Goal: Transaction & Acquisition: Obtain resource

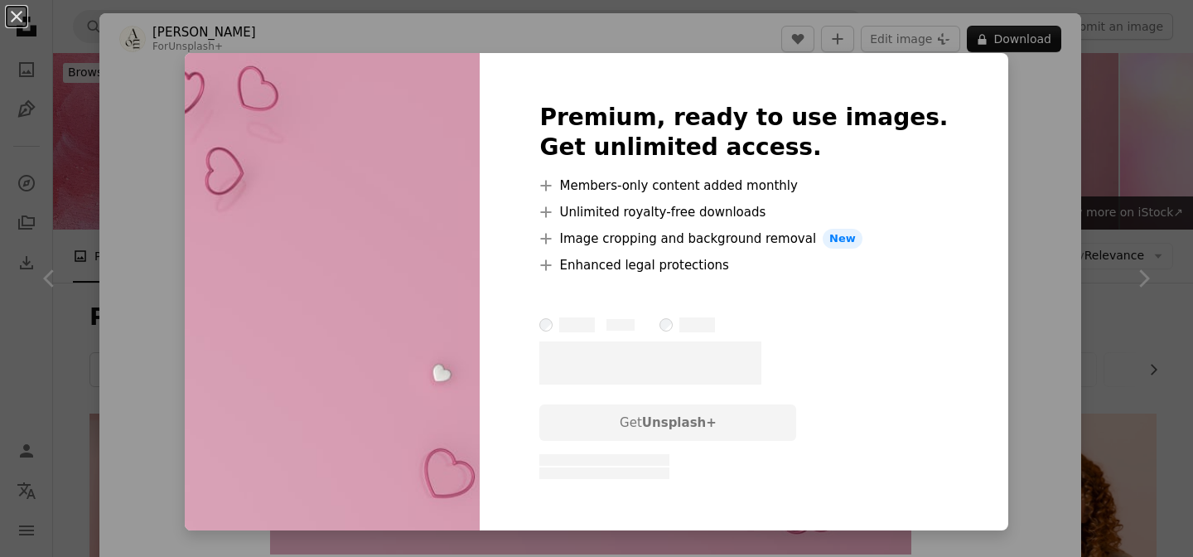
scroll to position [1277, 0]
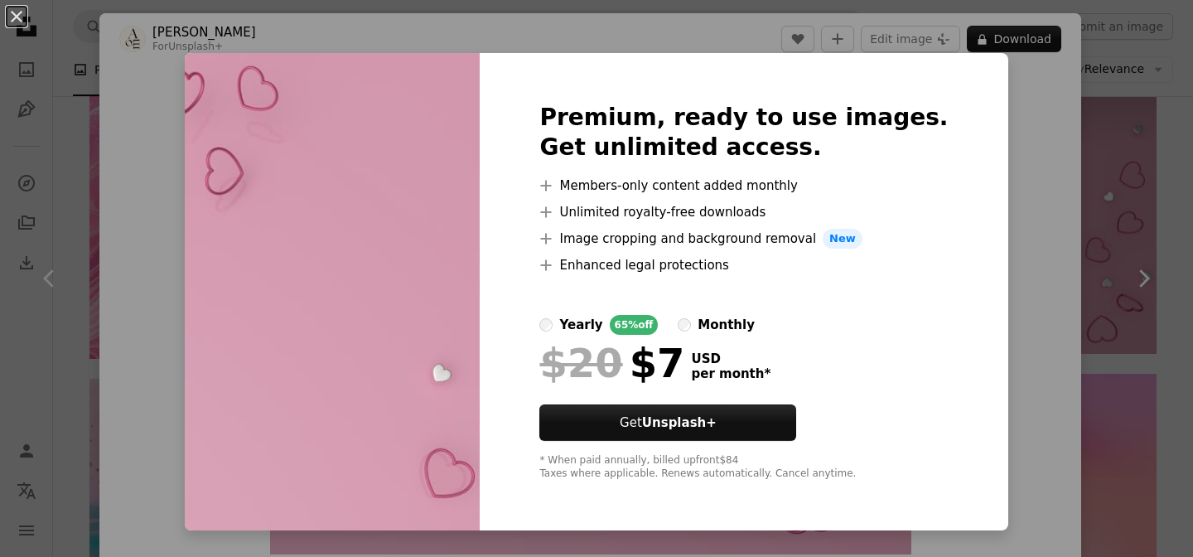
click at [192, 86] on div "An X shape Premium, ready to use images. Get unlimited access. A plus sign Memb…" at bounding box center [596, 278] width 1193 height 557
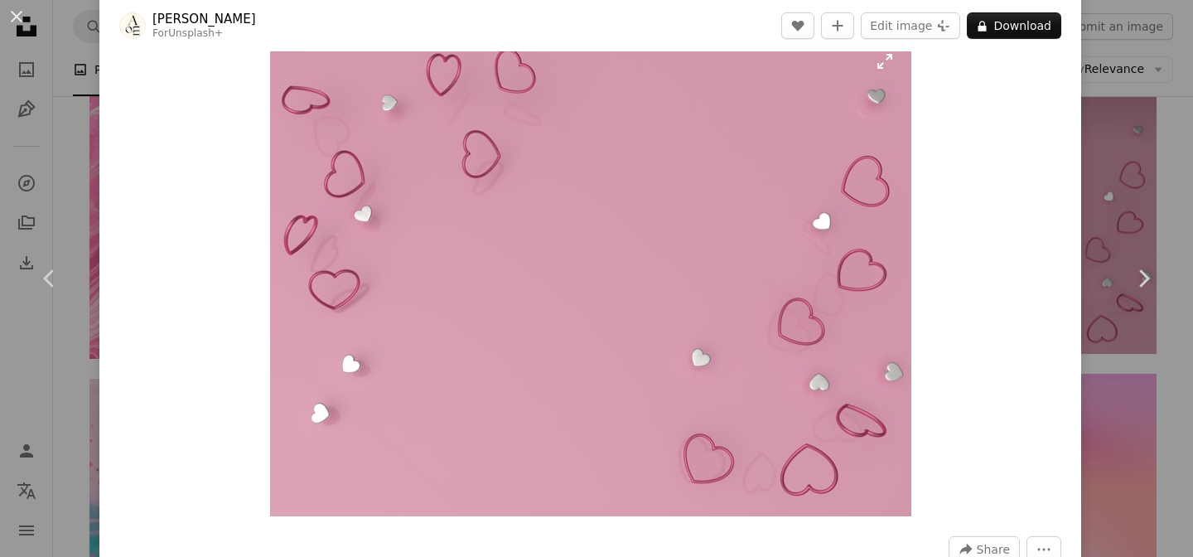
scroll to position [4, 0]
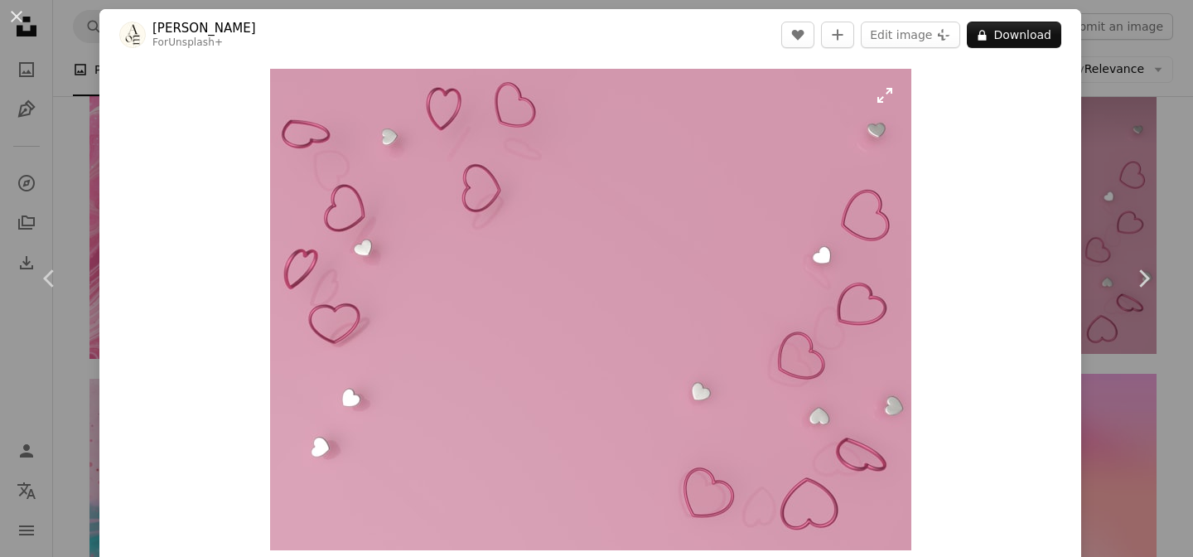
click at [784, 181] on img "Zoom in on this image" at bounding box center [590, 309] width 641 height 481
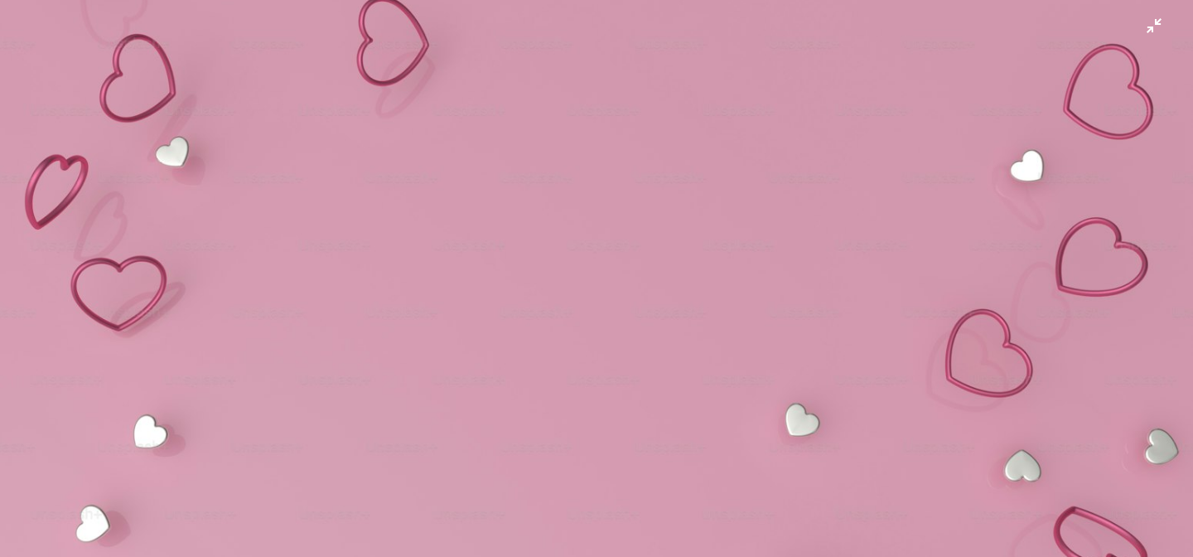
scroll to position [337, 0]
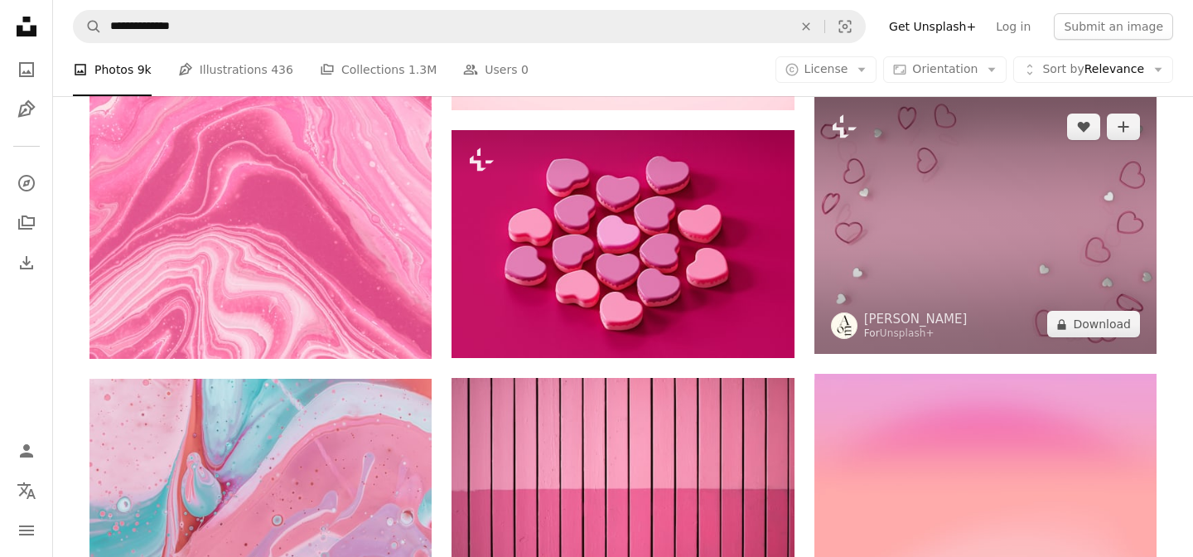
click at [909, 249] on img at bounding box center [985, 225] width 342 height 257
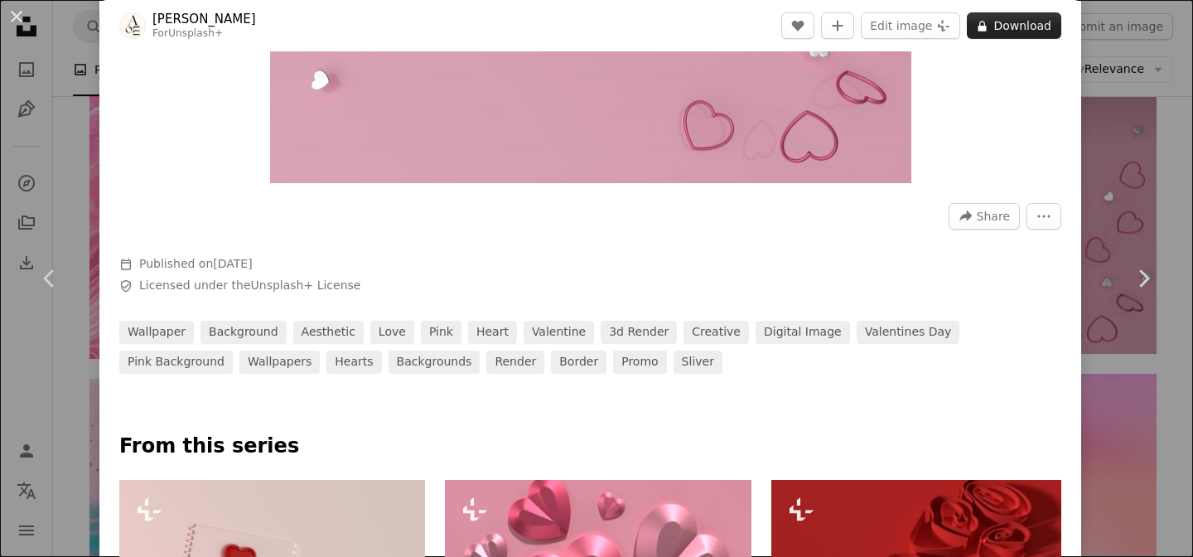
scroll to position [335, 0]
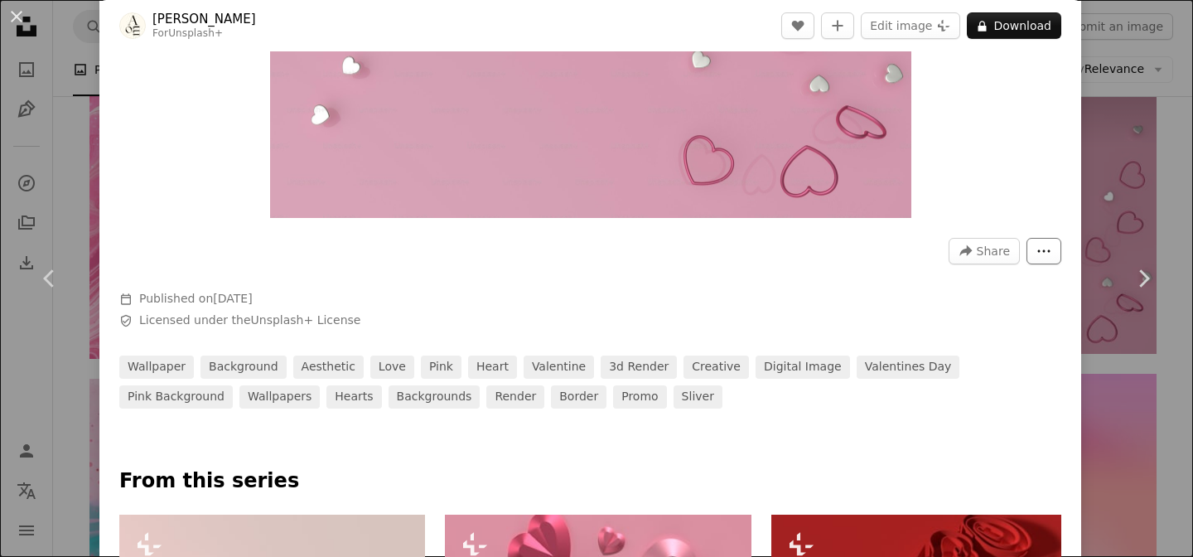
click at [1046, 255] on button "More Actions" at bounding box center [1043, 251] width 35 height 27
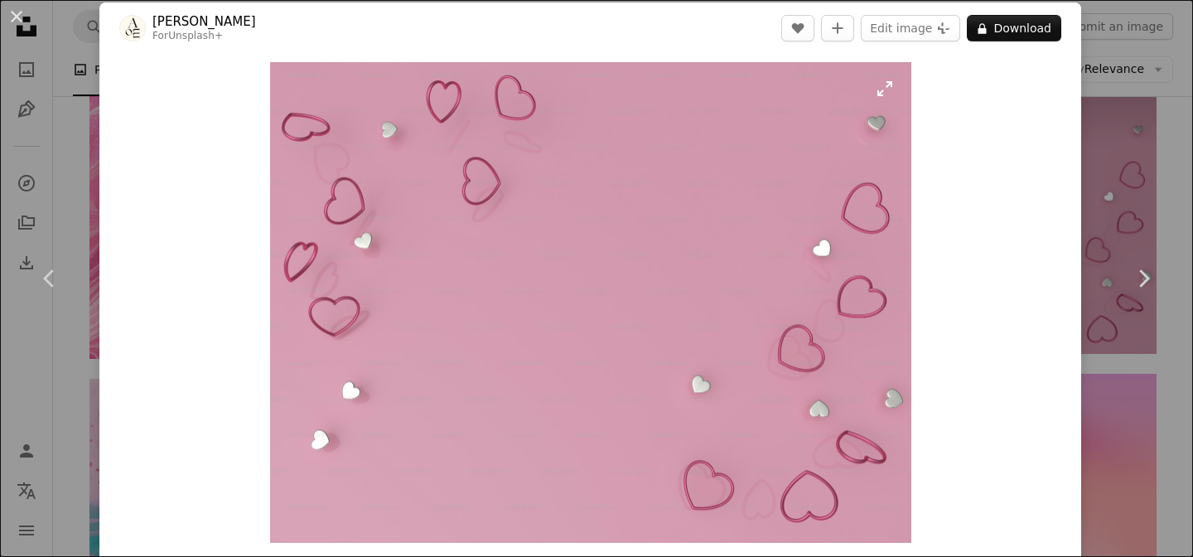
scroll to position [0, 0]
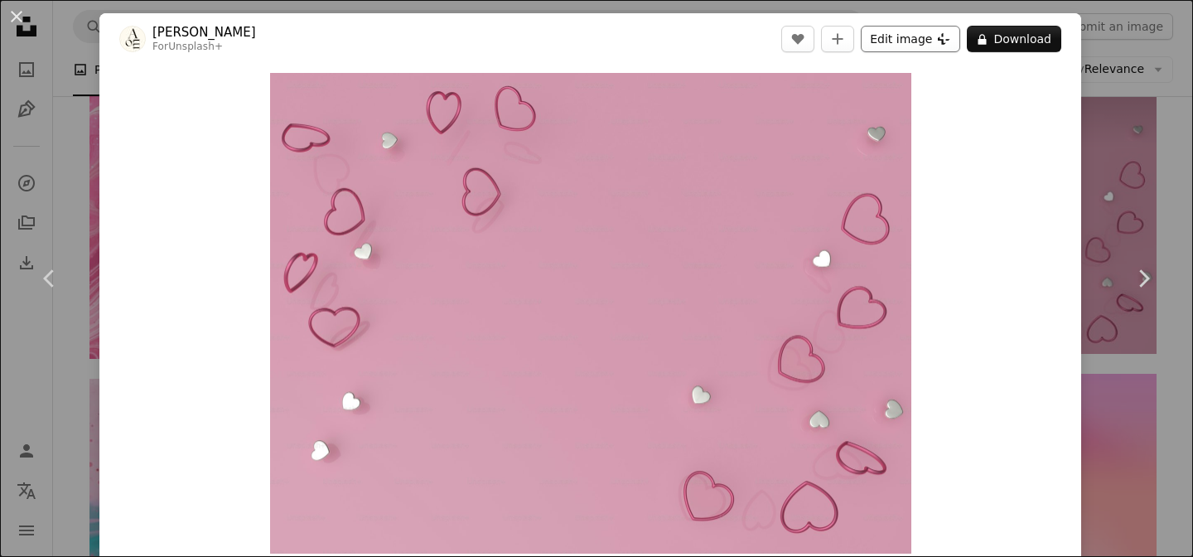
click at [933, 33] on button "Edit image Plus sign for Unsplash+" at bounding box center [910, 39] width 99 height 27
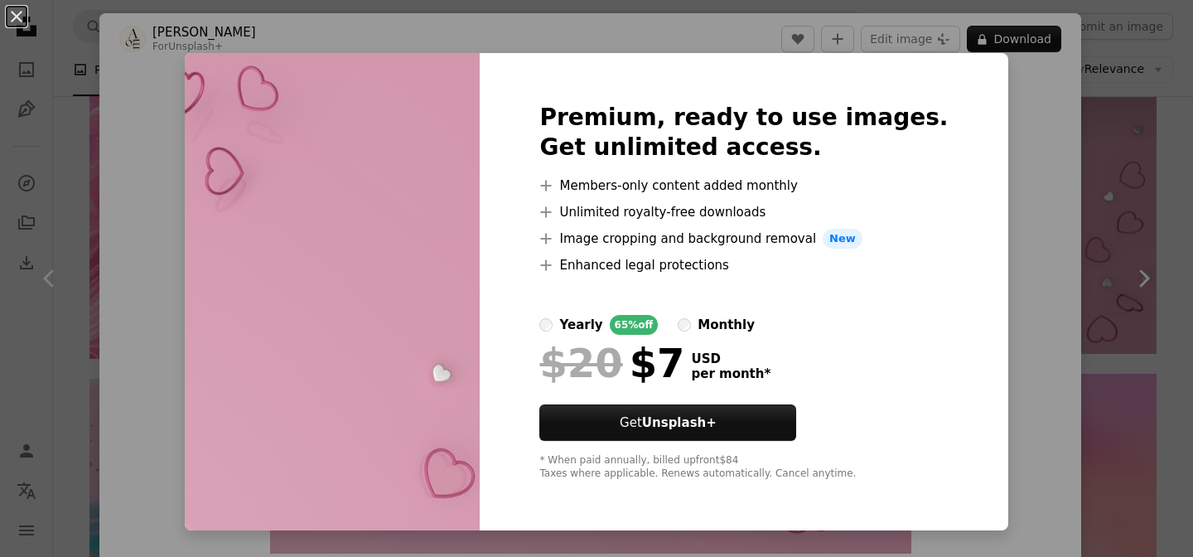
click at [949, 78] on div "Premium, ready to use images. Get unlimited access. A plus sign Members-only co…" at bounding box center [744, 291] width 528 height 477
click at [178, 148] on div "An X shape Premium, ready to use images. Get unlimited access. A plus sign Memb…" at bounding box center [596, 278] width 1193 height 557
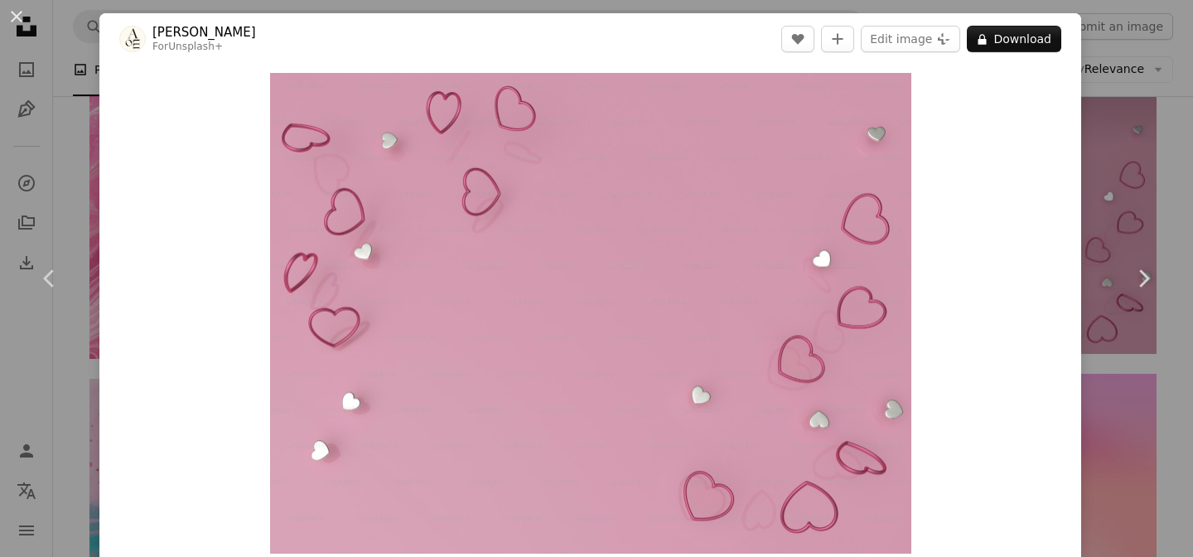
click at [1044, 19] on header "[PERSON_NAME] For Unsplash+ A heart A plus sign Edit image Plus sign for Unspla…" at bounding box center [590, 38] width 982 height 51
click at [1036, 42] on button "A lock Download" at bounding box center [1014, 39] width 94 height 27
